Goal: Answer question/provide support: Answer question/provide support

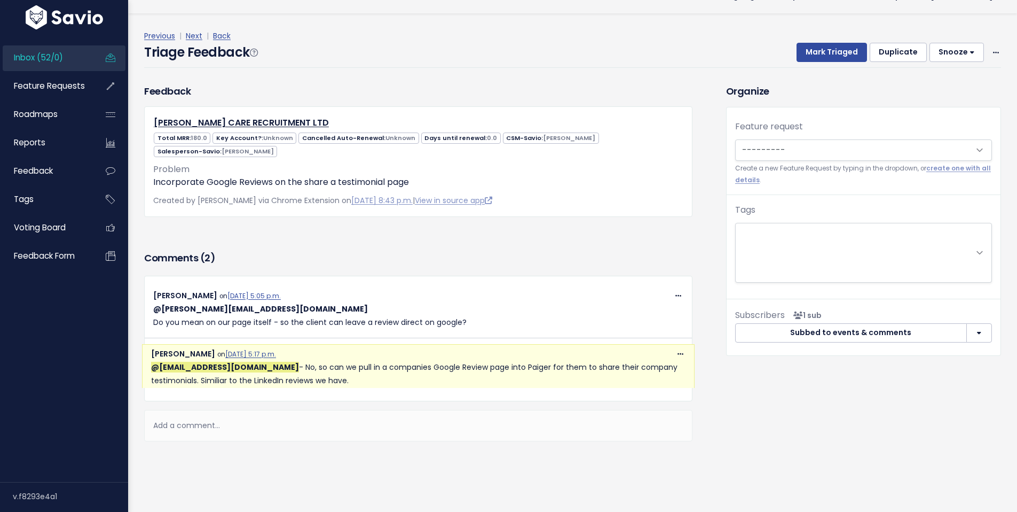
scroll to position [29, 0]
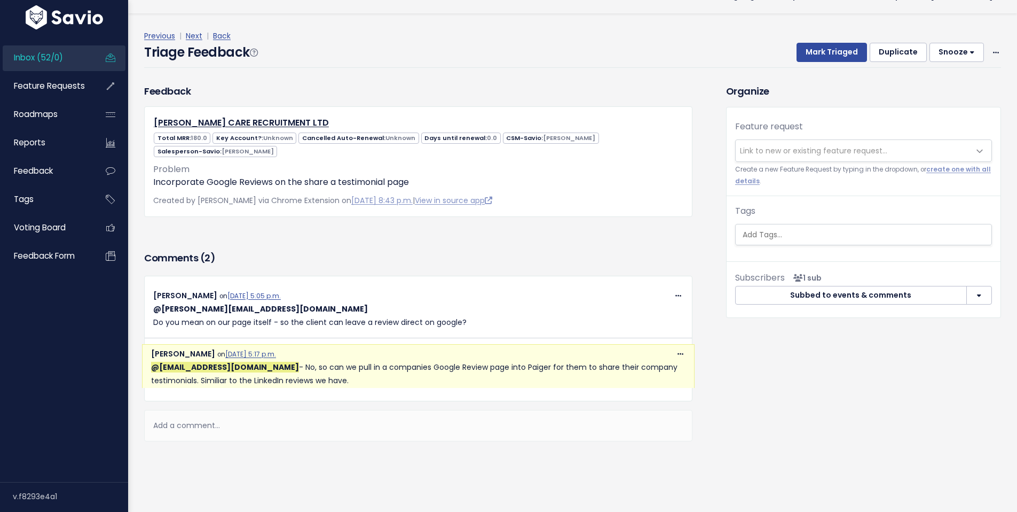
click at [773, 145] on span "Link to new or existing feature request..." at bounding box center [813, 150] width 147 height 11
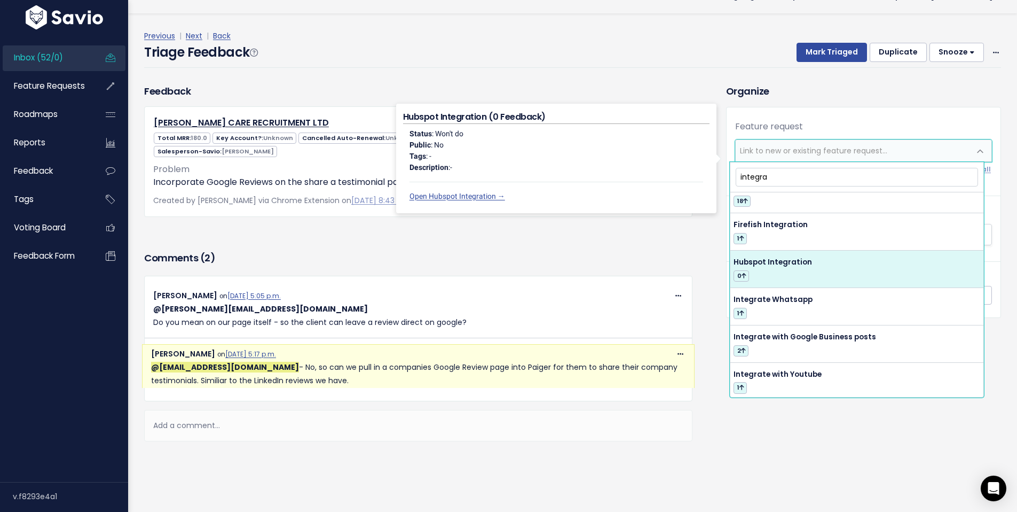
scroll to position [62, 0]
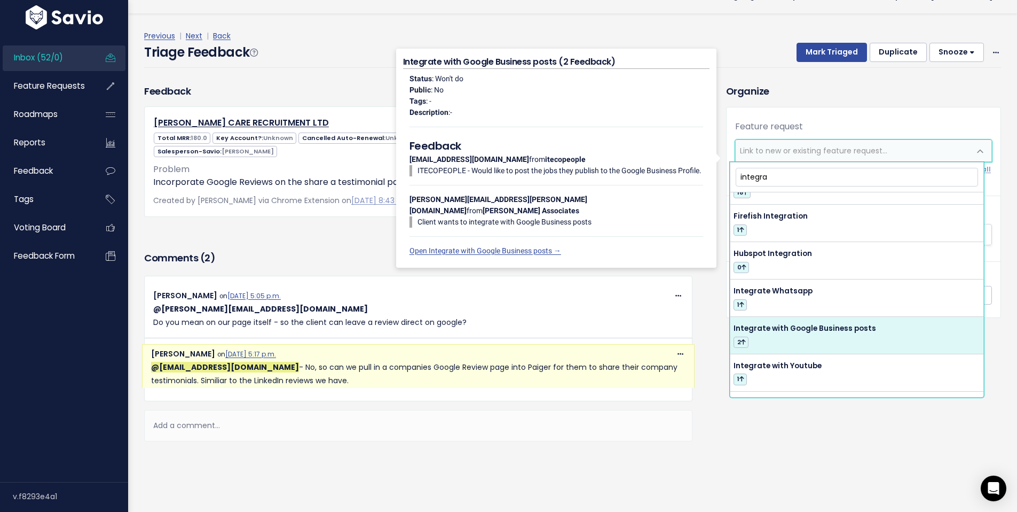
type input "integra"
select select "43865"
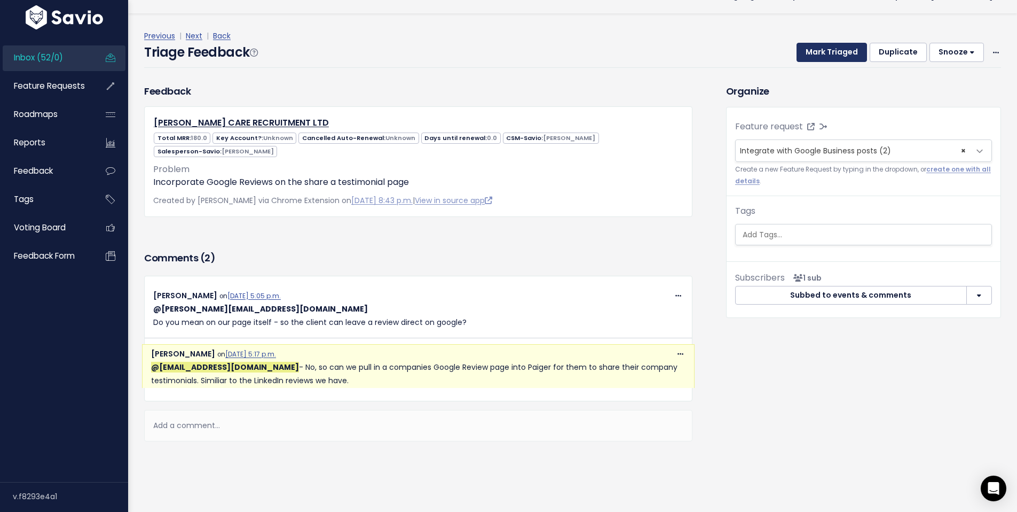
click at [835, 48] on button "Mark Triaged" at bounding box center [832, 52] width 70 height 19
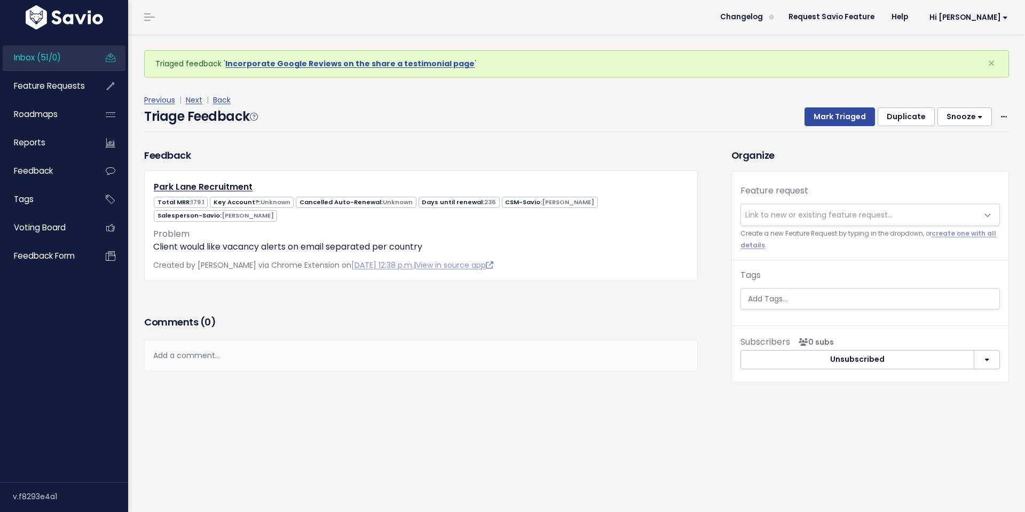
click at [44, 56] on span "Inbox (51/0)" at bounding box center [37, 57] width 47 height 11
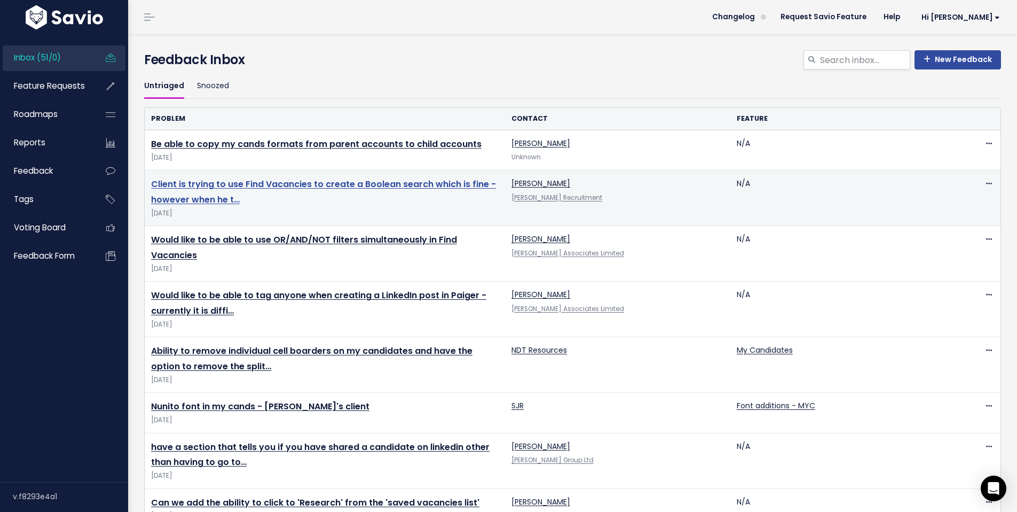
click at [304, 183] on link "Client is trying to use Find Vacancies to create a Boolean search which is fine…" at bounding box center [323, 192] width 345 height 28
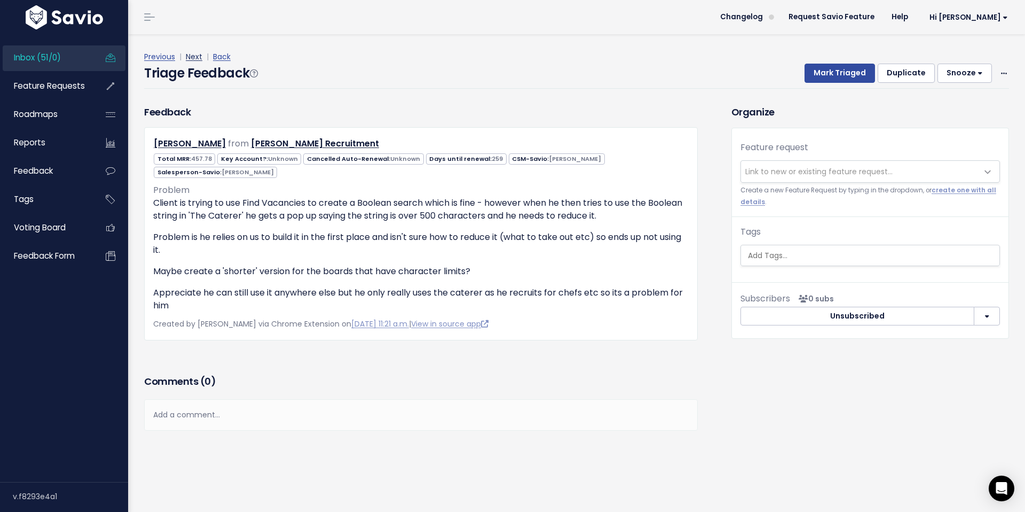
click at [199, 57] on link "Next" at bounding box center [194, 56] width 17 height 11
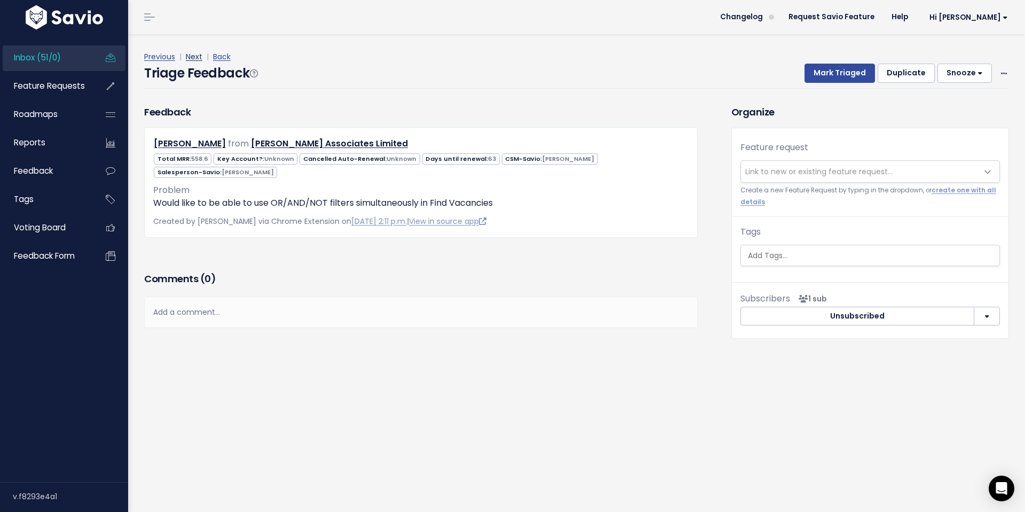
click at [192, 58] on link "Next" at bounding box center [194, 56] width 17 height 11
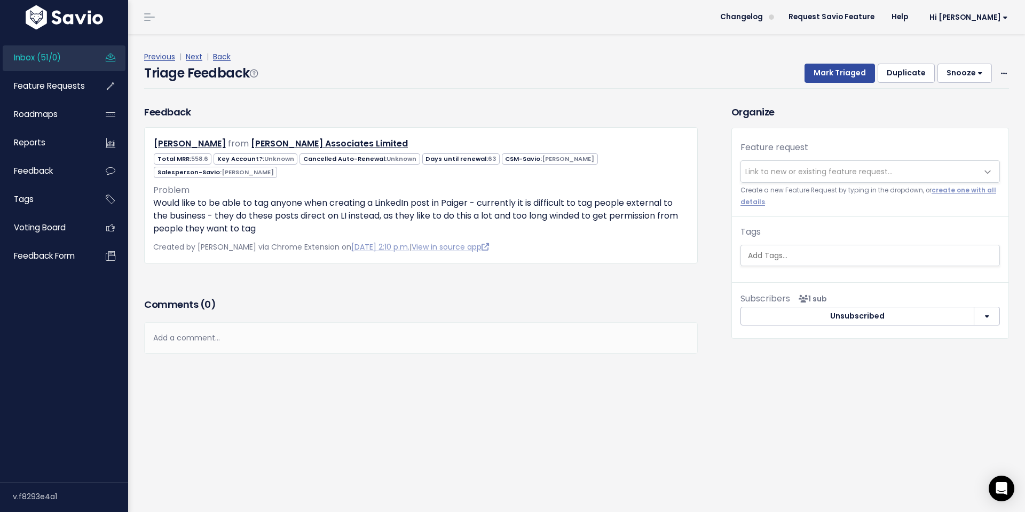
click at [192, 58] on link "Next" at bounding box center [194, 56] width 17 height 11
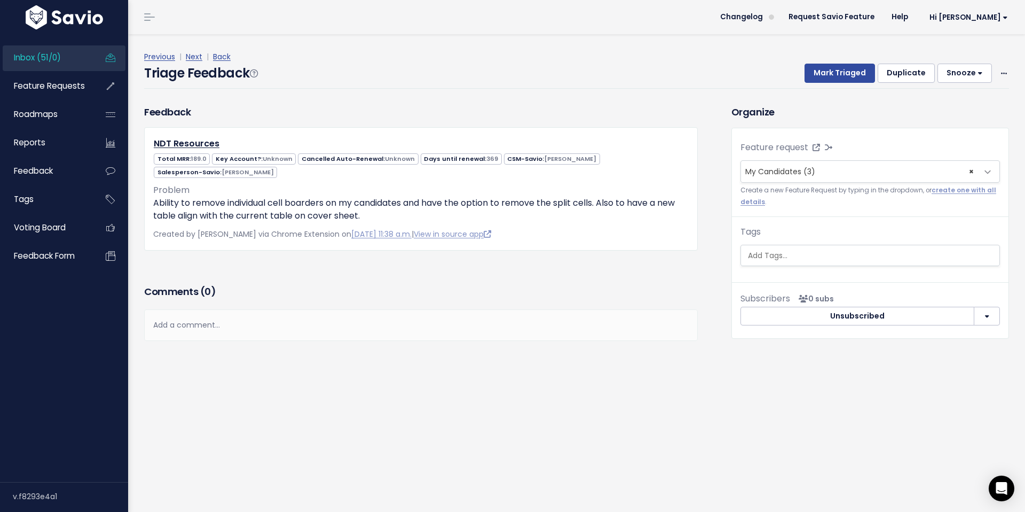
click at [207, 321] on div "Add a comment..." at bounding box center [421, 325] width 554 height 32
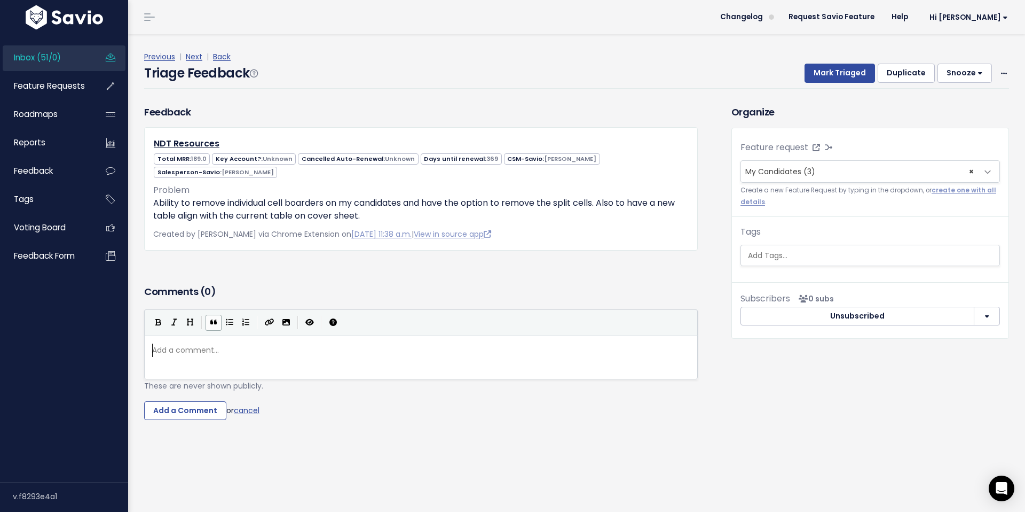
scroll to position [4, 0]
click at [834, 169] on span "× My Candidates (3)" at bounding box center [859, 171] width 237 height 21
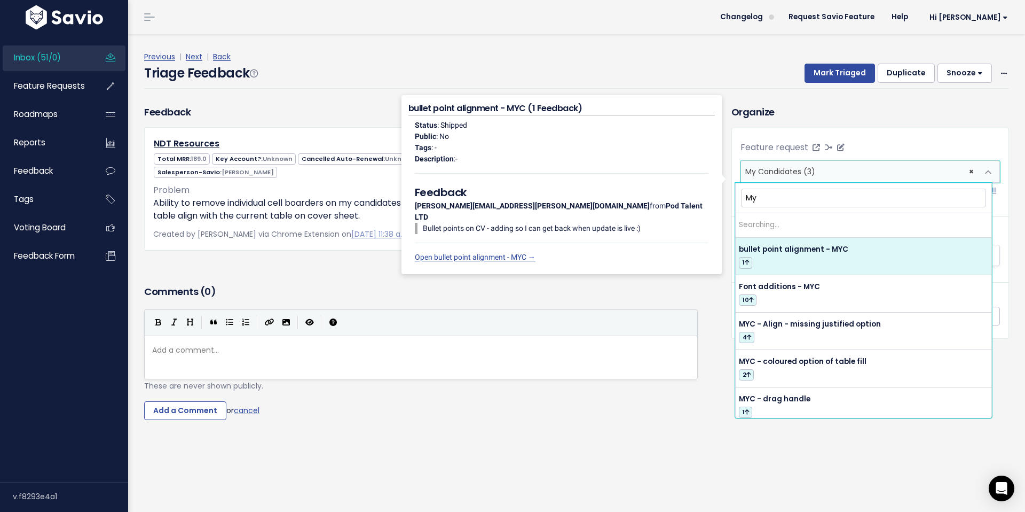
type input "M"
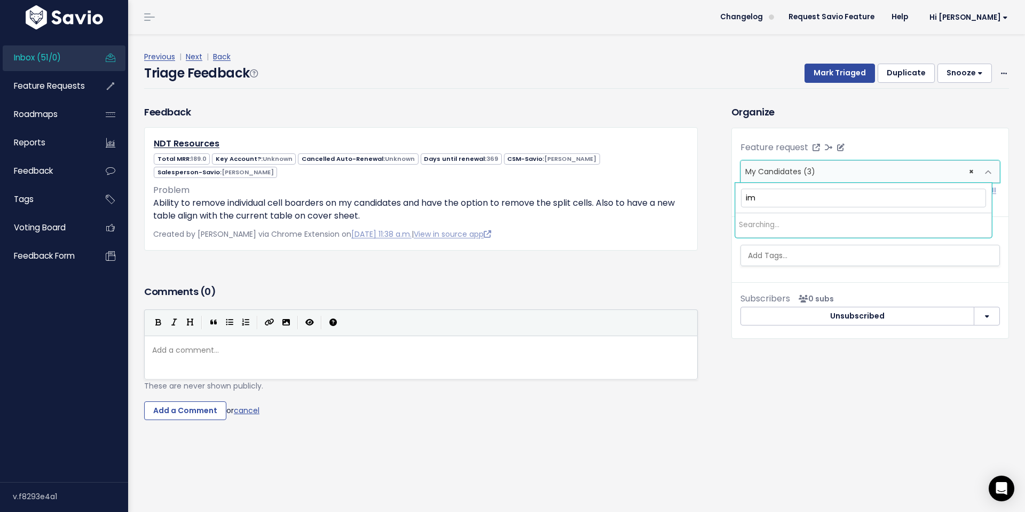
type input "i"
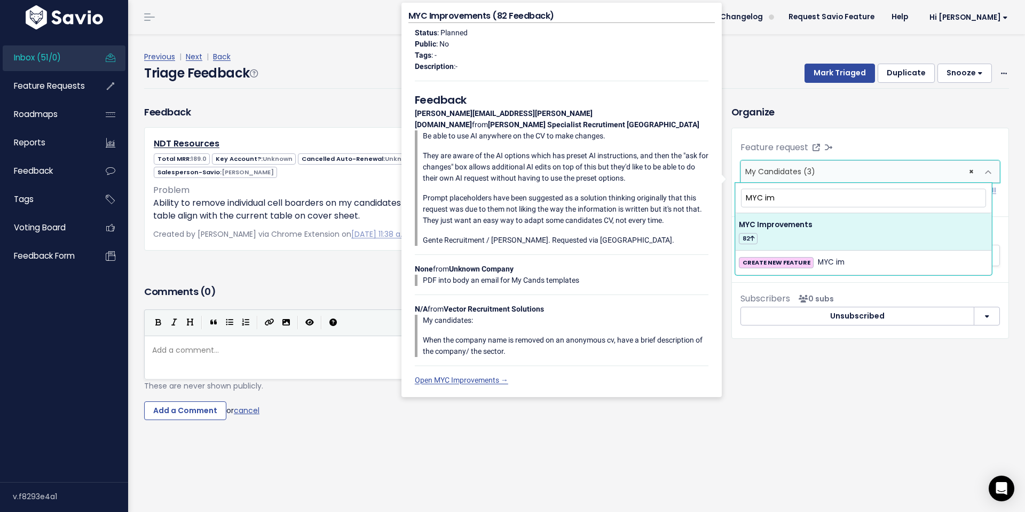
type input "MYC im"
select select "54420"
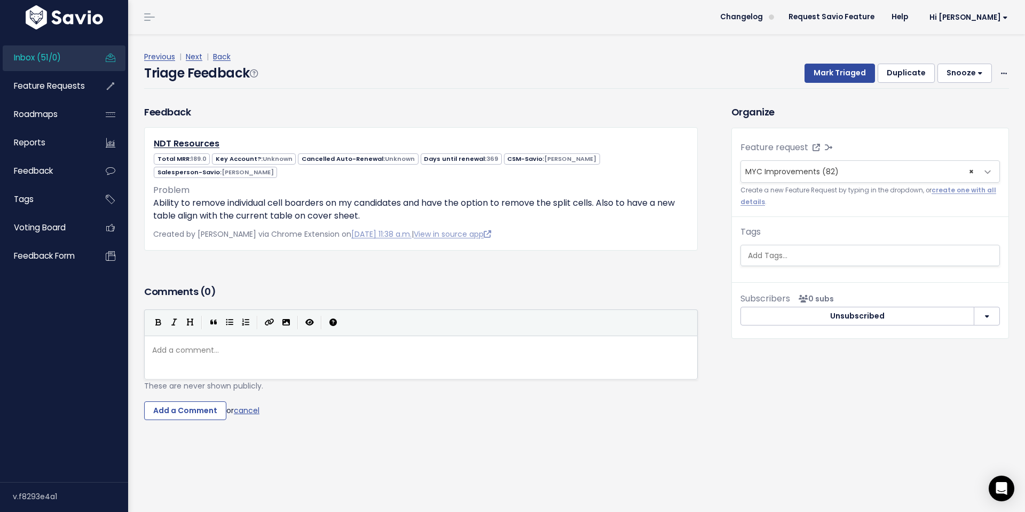
drag, startPoint x: 187, startPoint y: 351, endPoint x: 178, endPoint y: 350, distance: 9.1
click at [186, 351] on pre "​" at bounding box center [425, 349] width 550 height 13
type textarea "Added as a ticket"
type textarea "​"
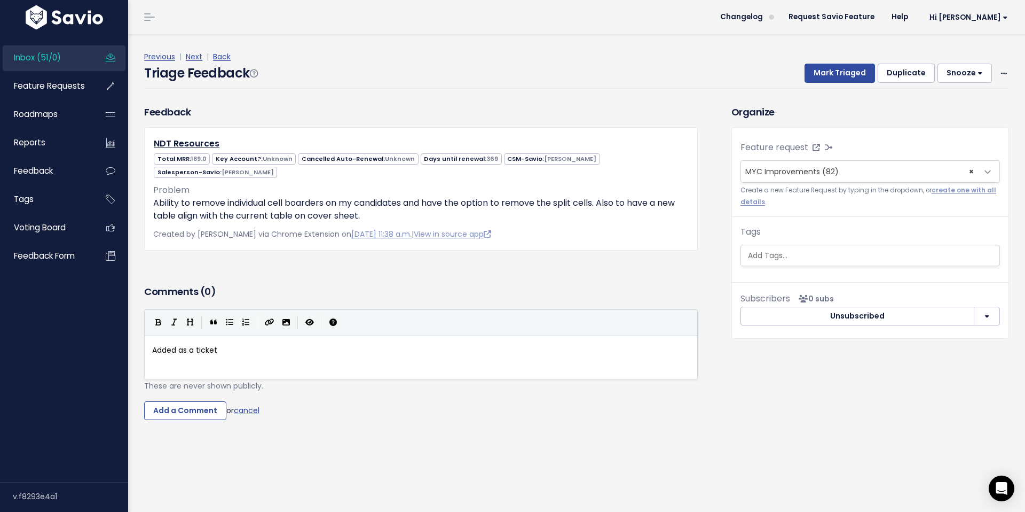
scroll to position [0, 0]
click at [184, 412] on input "Add a Comment" at bounding box center [185, 410] width 82 height 19
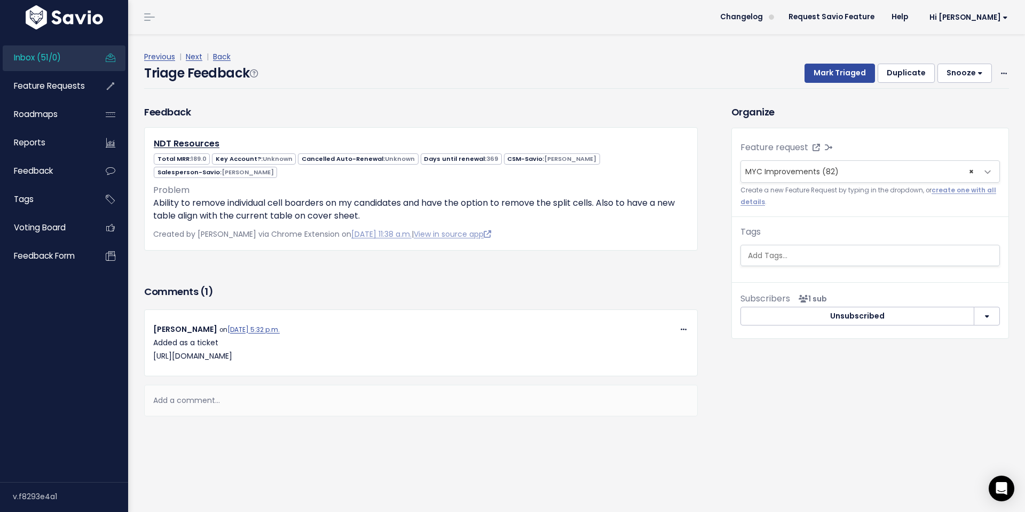
click at [37, 59] on span "Inbox (51/0)" at bounding box center [37, 57] width 47 height 11
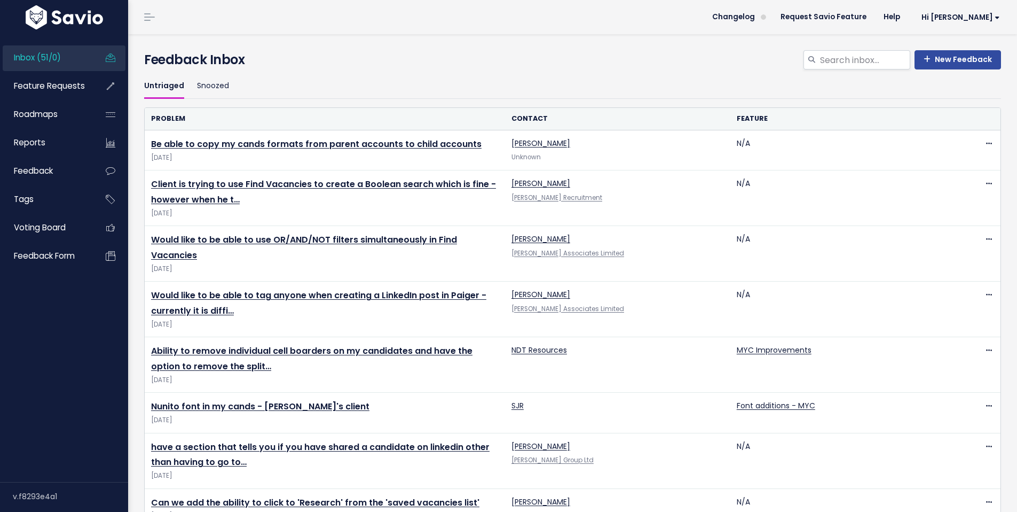
scroll to position [366, 0]
